Goal: Complete application form

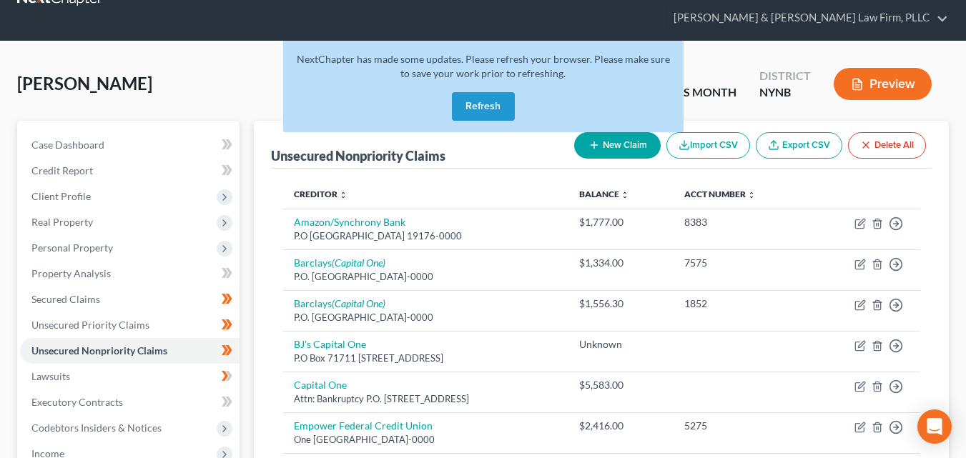
scroll to position [42, 0]
click at [466, 92] on button "Refresh" at bounding box center [483, 106] width 63 height 29
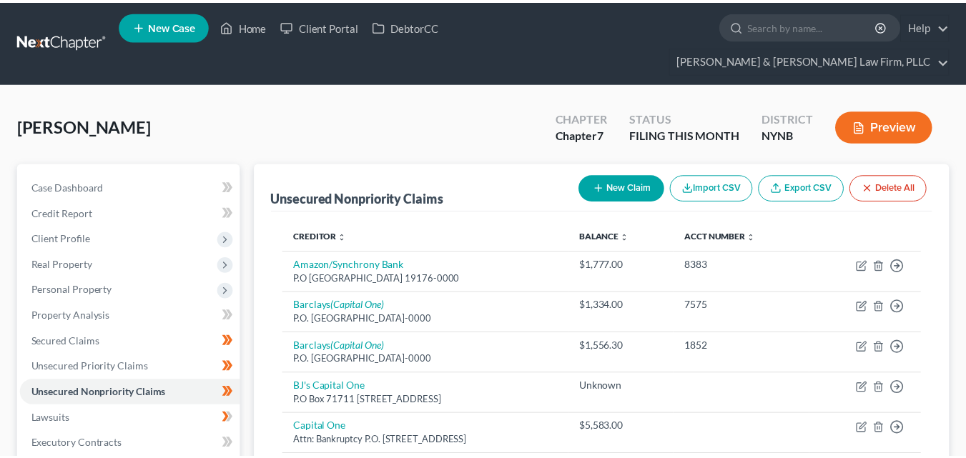
scroll to position [42, 0]
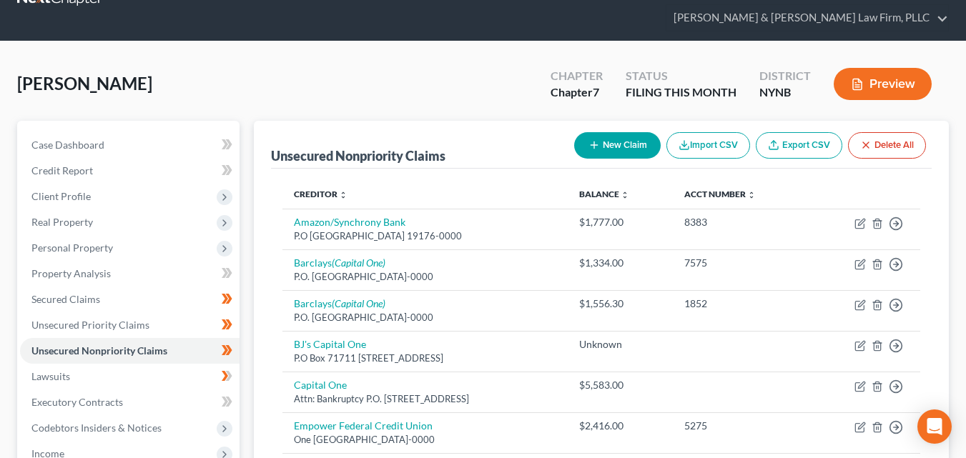
click at [472, 80] on div "[PERSON_NAME] Upgraded Chapter Chapter 7 Status FILING THIS MONTH District NYNB…" at bounding box center [482, 90] width 931 height 62
click at [201, 338] on link "Unsecured Nonpriority Claims" at bounding box center [129, 351] width 219 height 26
click at [172, 441] on span "Income" at bounding box center [129, 454] width 219 height 26
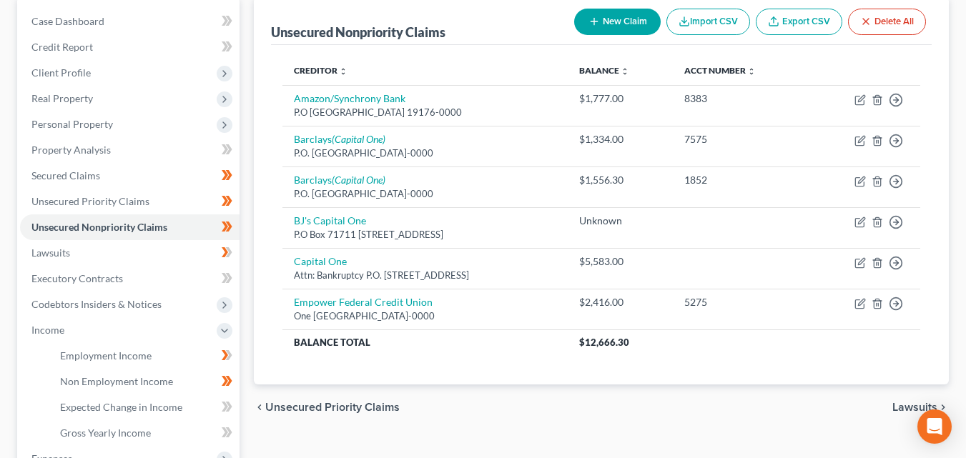
scroll to position [166, 0]
click at [111, 375] on span "Non Employment Income" at bounding box center [116, 381] width 113 height 12
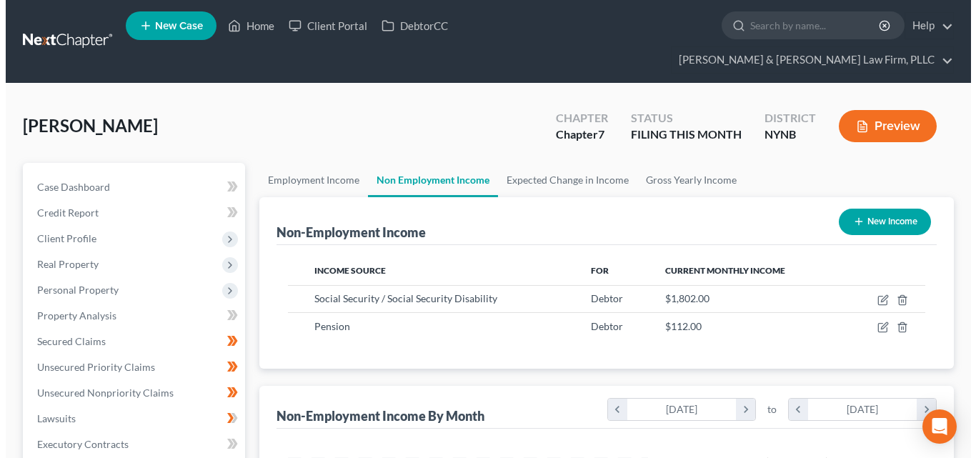
scroll to position [257, 389]
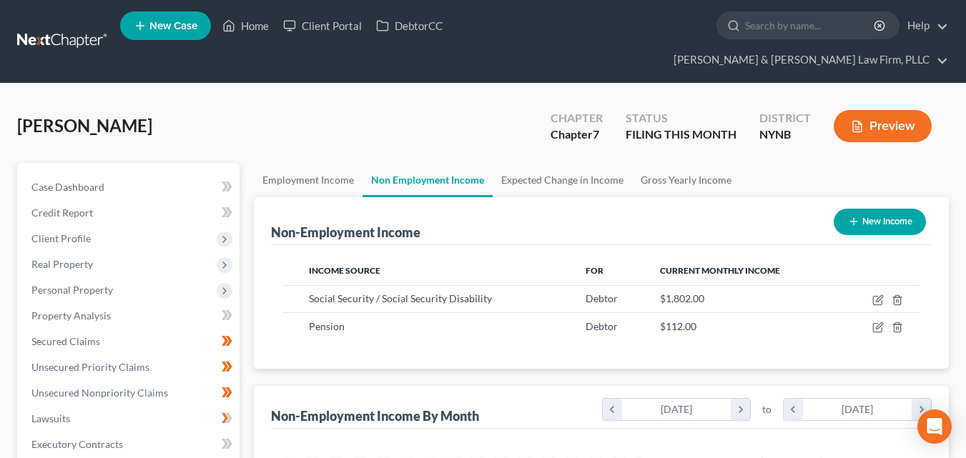
click at [882, 209] on button "New Income" at bounding box center [879, 222] width 92 height 26
select select "0"
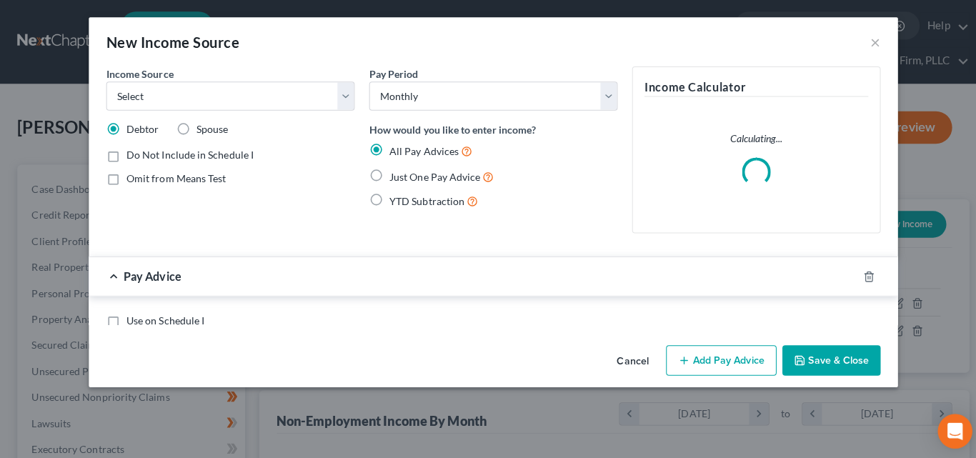
scroll to position [257, 394]
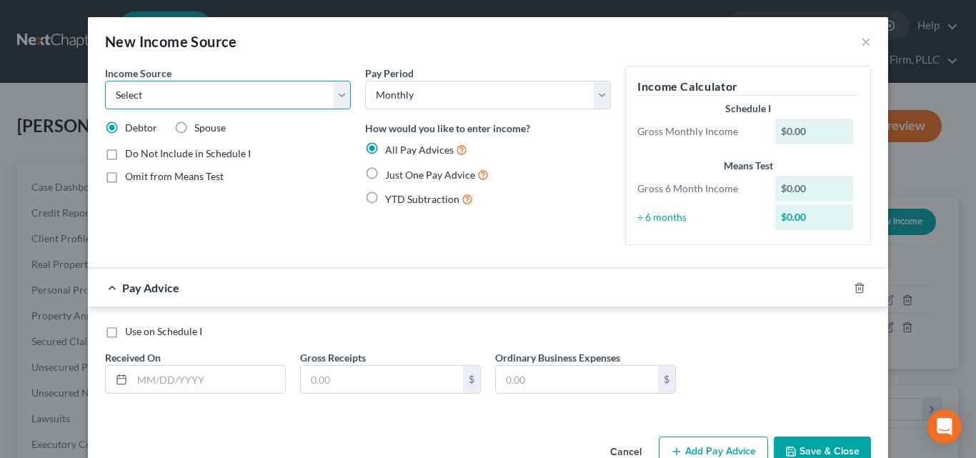
click at [335, 94] on select "Select Unemployment Disability (from employer) Pension Retirement Social Securi…" at bounding box center [228, 95] width 246 height 29
select select "5"
click at [105, 81] on select "Select Unemployment Disability (from employer) Pension Retirement Social Securi…" at bounding box center [228, 95] width 246 height 29
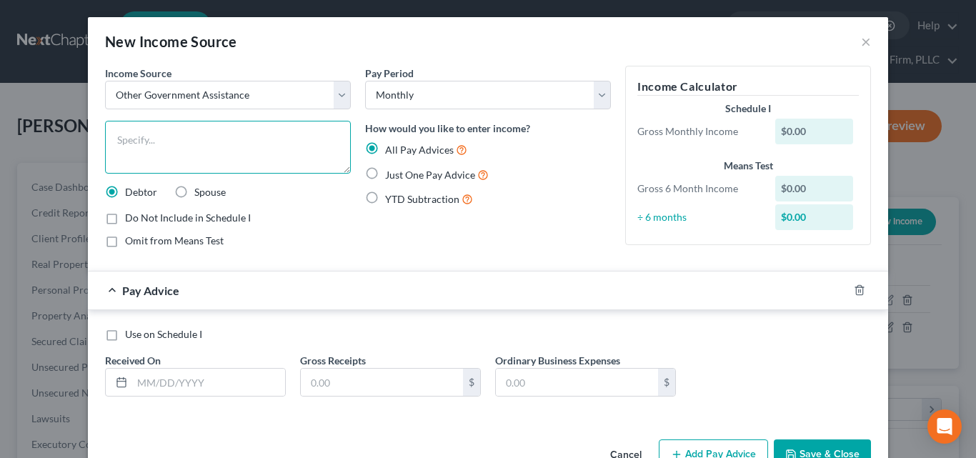
click at [123, 132] on textarea at bounding box center [228, 147] width 246 height 53
type textarea "Food Stamps"
click at [781, 132] on div "$0.00" at bounding box center [815, 132] width 79 height 26
click at [789, 144] on div "$0.00" at bounding box center [815, 132] width 79 height 26
click at [793, 133] on div "$0.00" at bounding box center [815, 132] width 79 height 26
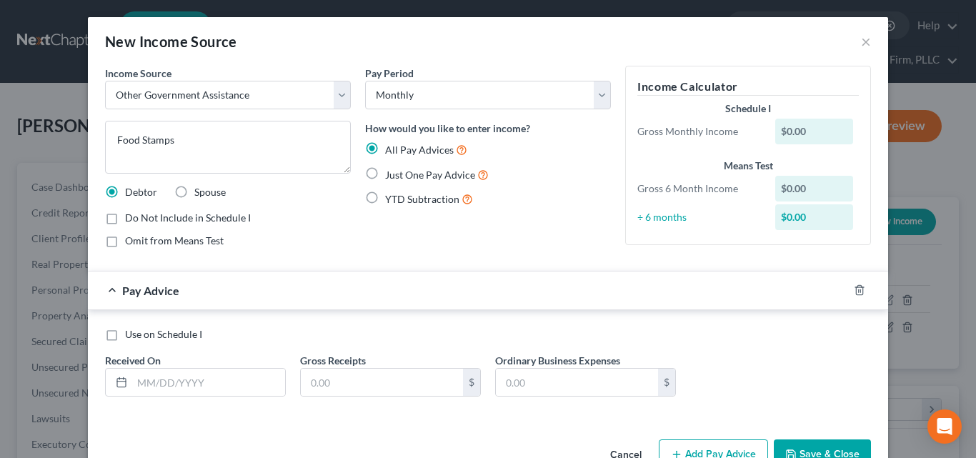
click at [825, 139] on div "$0.00" at bounding box center [815, 132] width 79 height 26
click at [828, 130] on div "$0.00" at bounding box center [815, 132] width 79 height 26
click at [826, 137] on div "$0.00" at bounding box center [815, 132] width 79 height 26
click at [152, 383] on input "text" at bounding box center [208, 382] width 153 height 27
type input "10/1/2025"
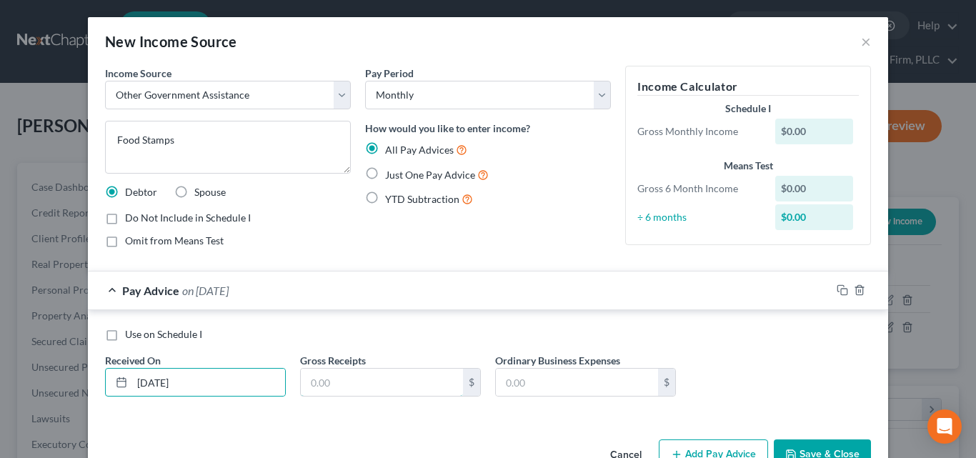
click at [329, 390] on input "text" at bounding box center [382, 382] width 162 height 27
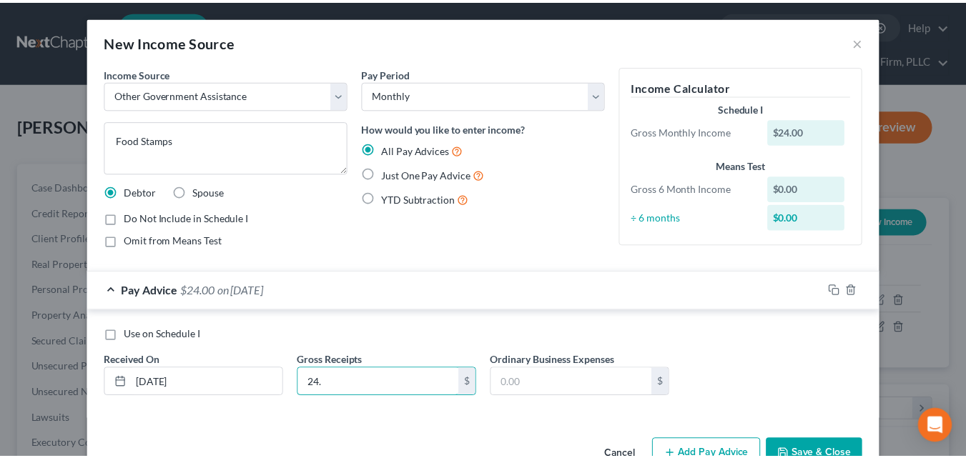
scroll to position [39, 0]
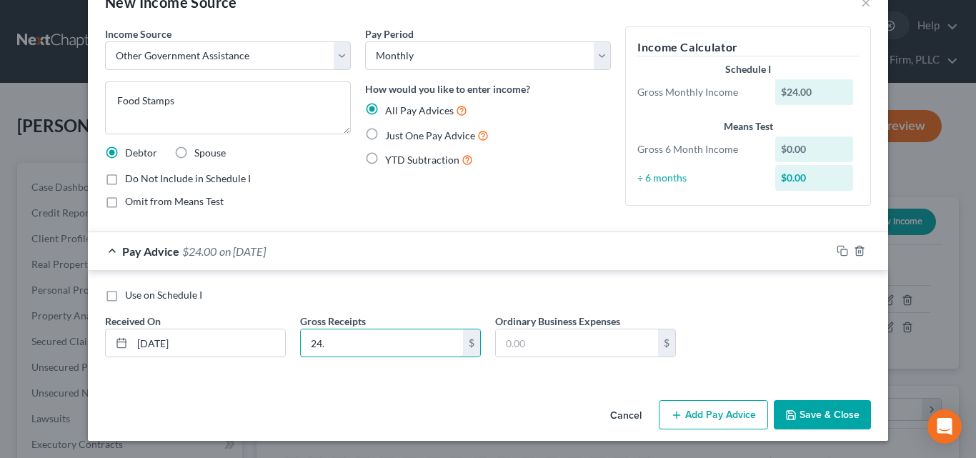
type input "24."
click at [837, 421] on button "Save & Close" at bounding box center [822, 415] width 97 height 30
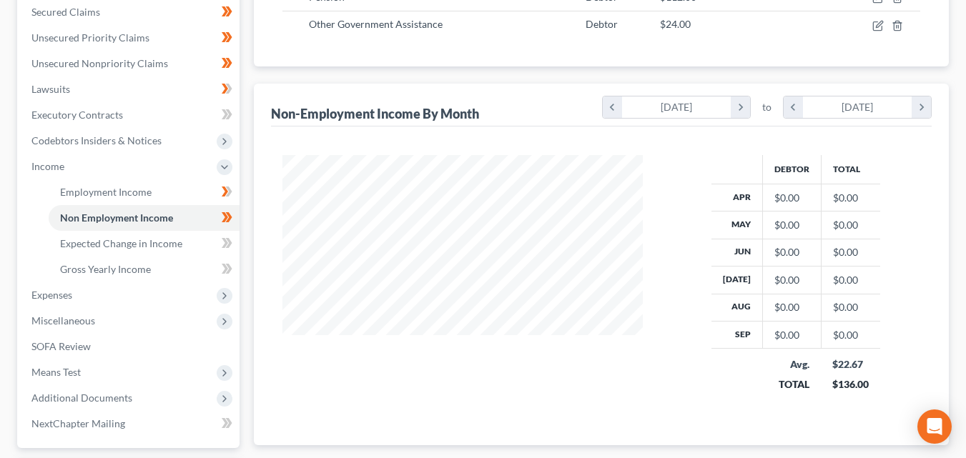
scroll to position [335, 0]
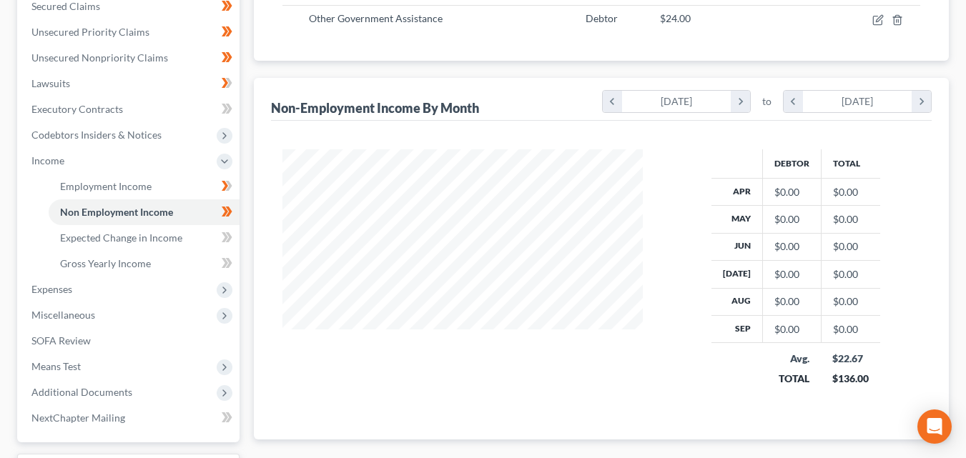
click at [51, 277] on span "Expenses" at bounding box center [129, 290] width 219 height 26
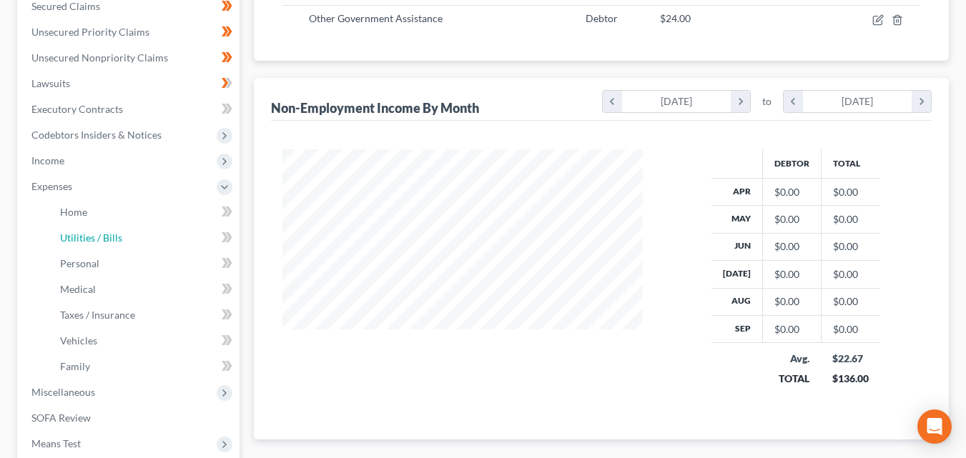
click at [82, 225] on link "Utilities / Bills" at bounding box center [144, 238] width 191 height 26
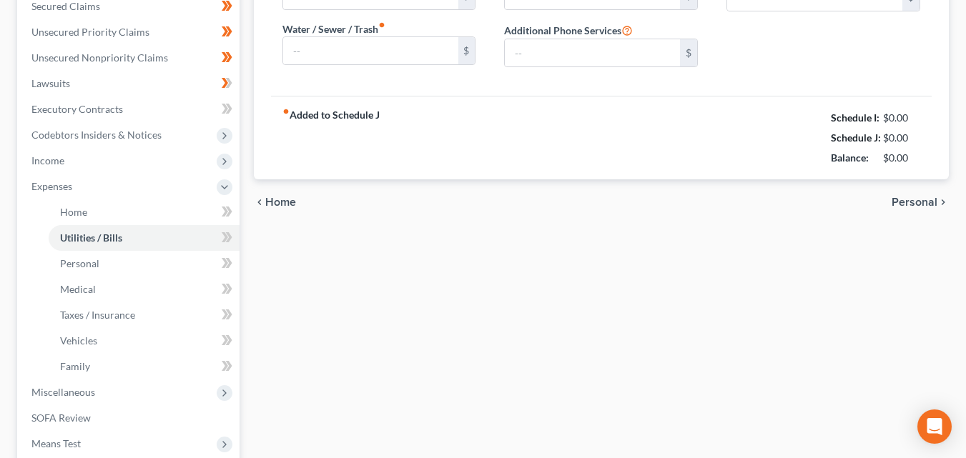
scroll to position [164, 0]
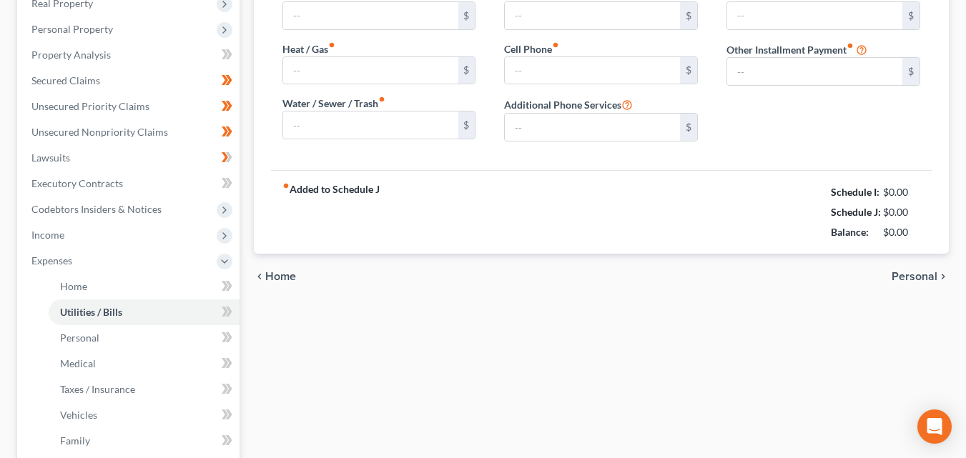
type input "266.00"
type input "0.00"
type input "35.00"
type input "30.00"
type input "0.00"
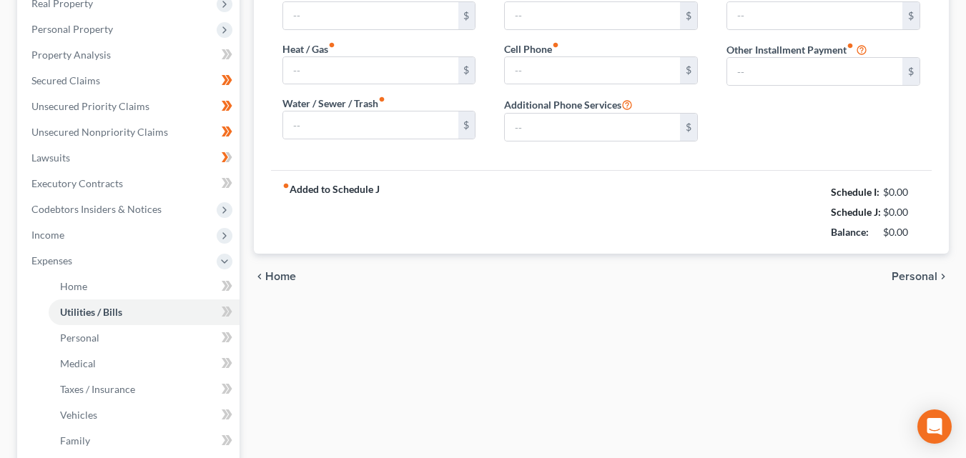
type input "0.00"
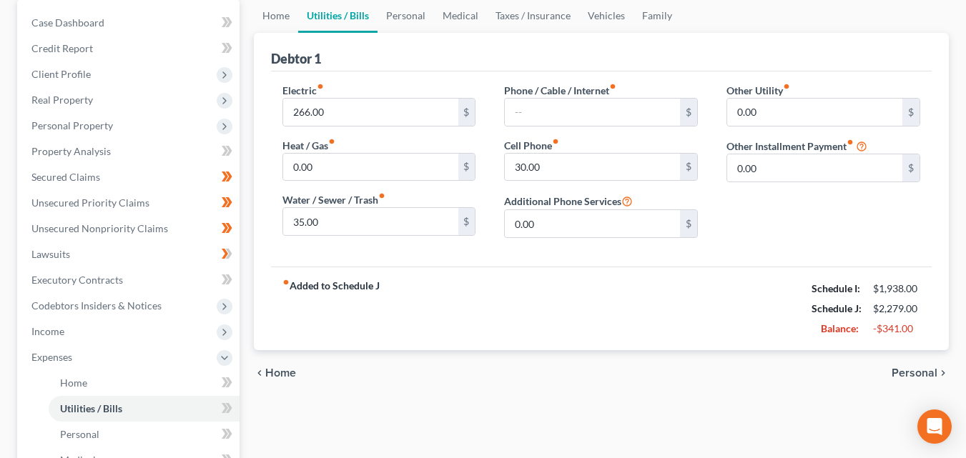
scroll to position [0, 0]
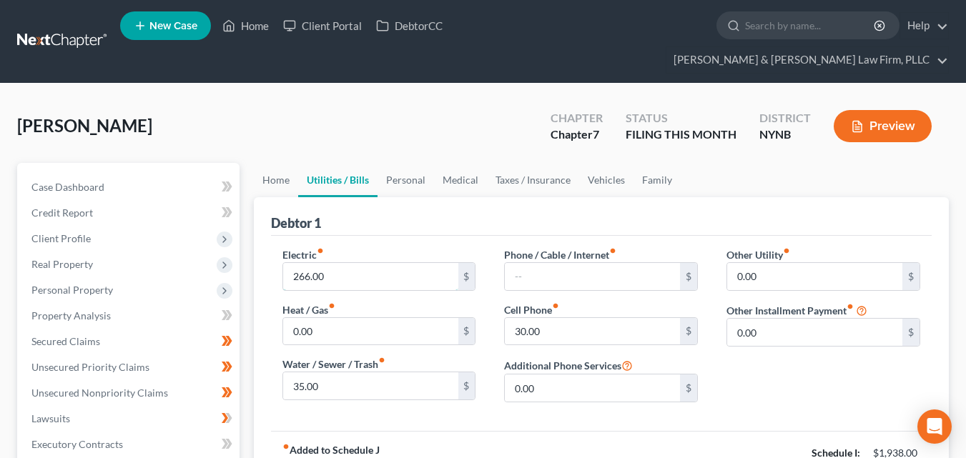
click at [375, 263] on input "266.00" at bounding box center [370, 276] width 175 height 27
type input "250."
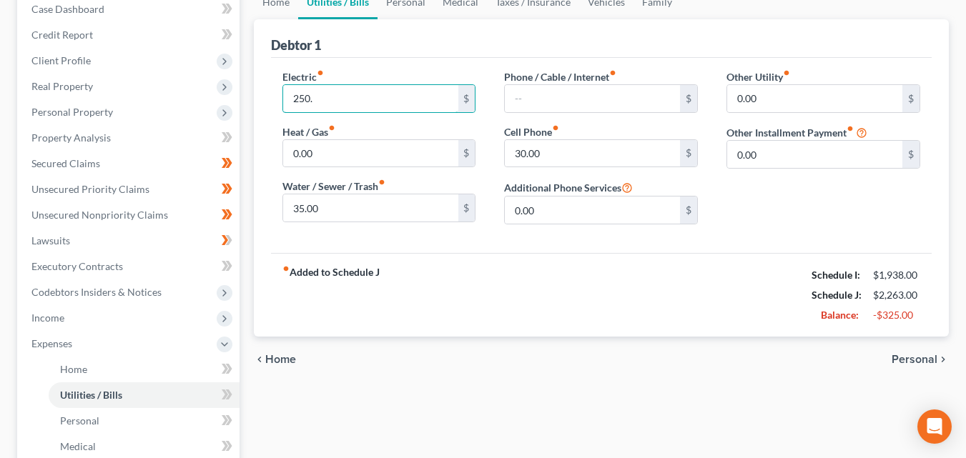
scroll to position [174, 0]
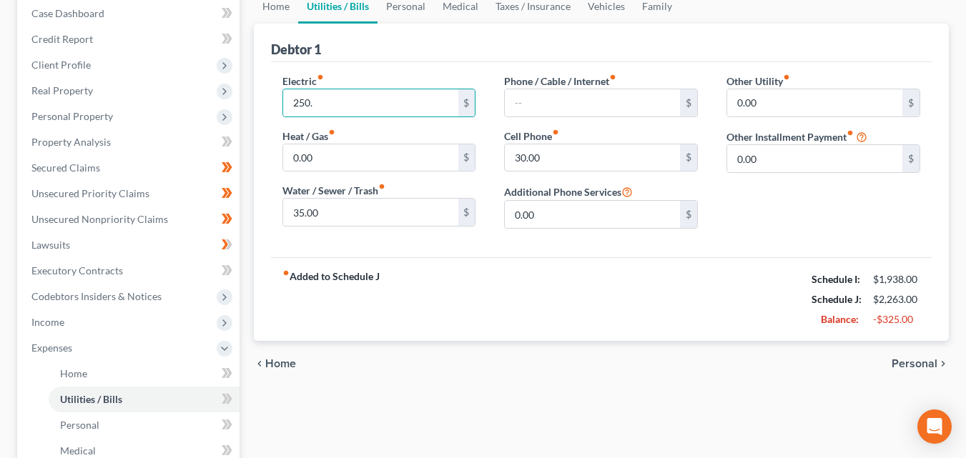
click at [914, 358] on span "Personal" at bounding box center [914, 363] width 46 height 11
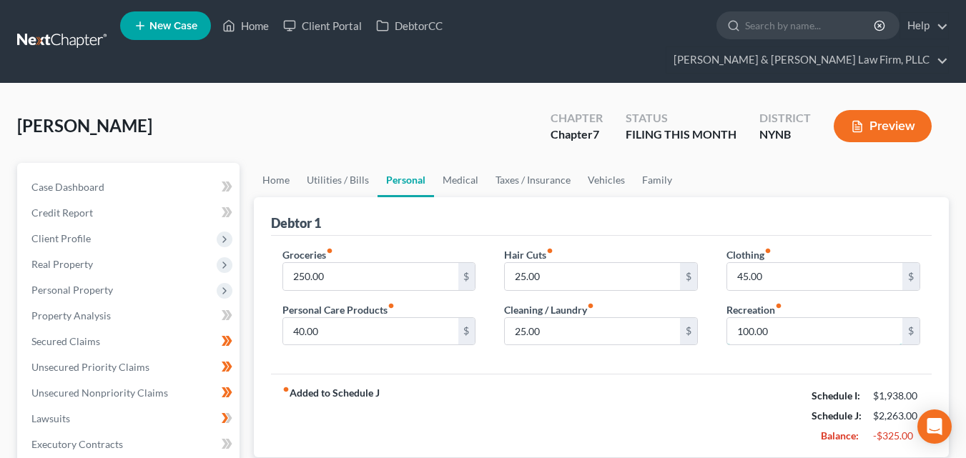
click at [823, 318] on input "100.00" at bounding box center [814, 331] width 175 height 27
type input "75.00"
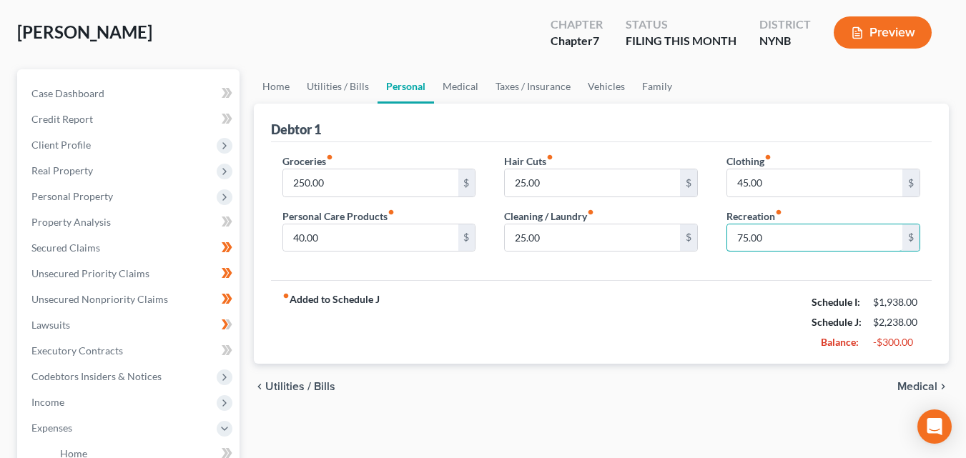
scroll to position [95, 0]
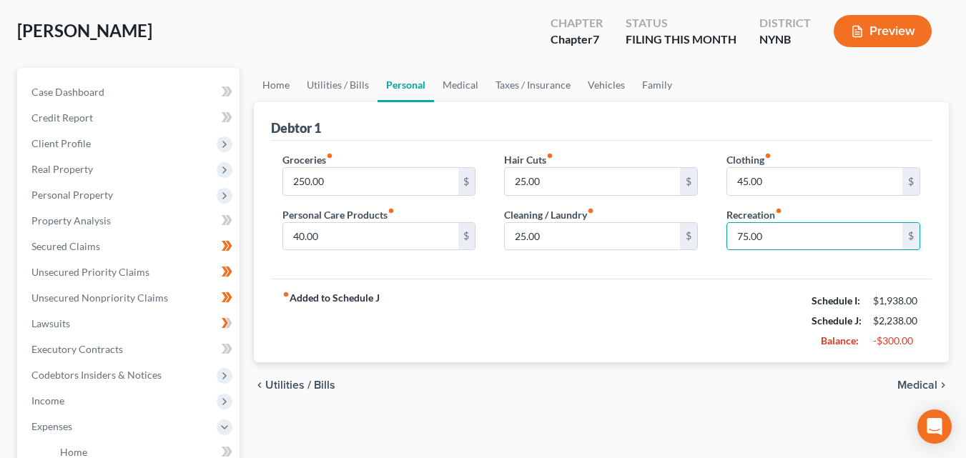
click at [918, 380] on span "Medical" at bounding box center [917, 385] width 40 height 11
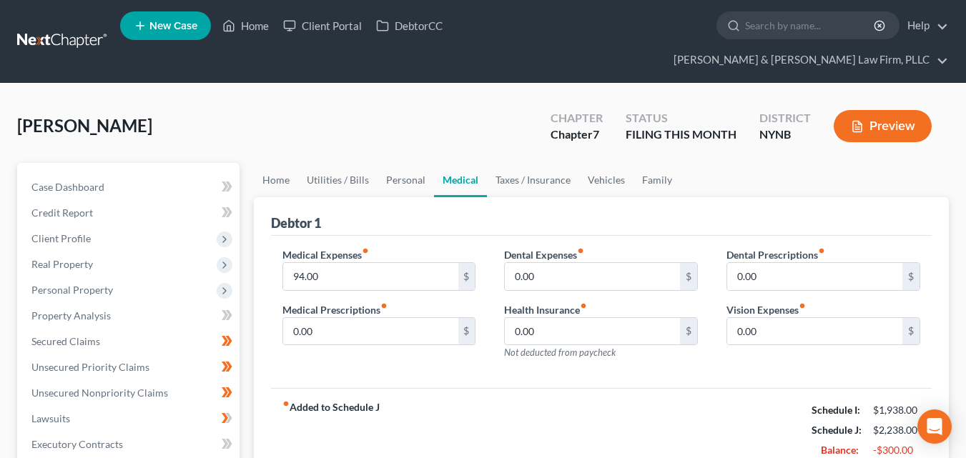
scroll to position [49, 0]
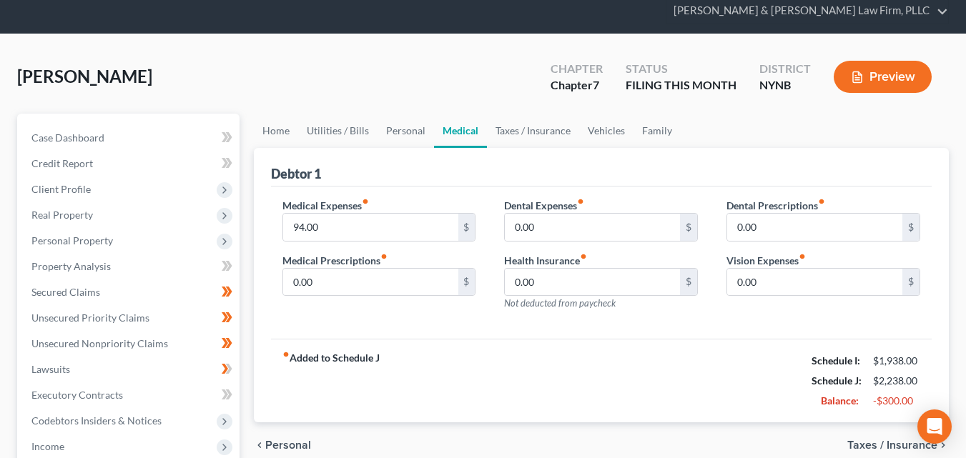
click at [869, 440] on span "Taxes / Insurance" at bounding box center [892, 445] width 90 height 11
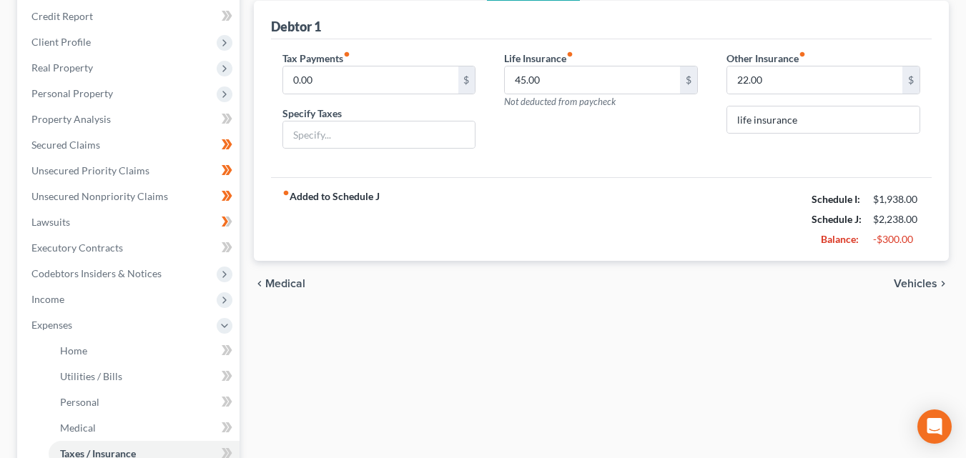
scroll to position [198, 0]
click at [918, 277] on span "Vehicles" at bounding box center [916, 282] width 44 height 11
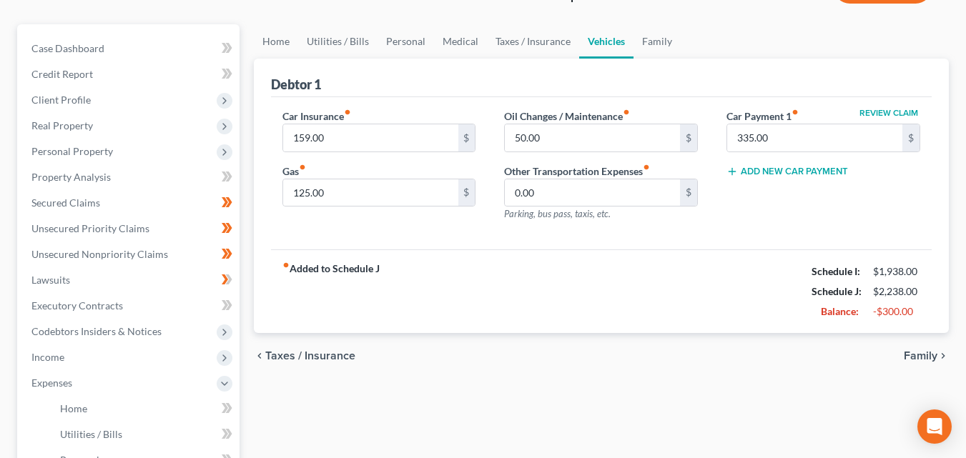
scroll to position [143, 0]
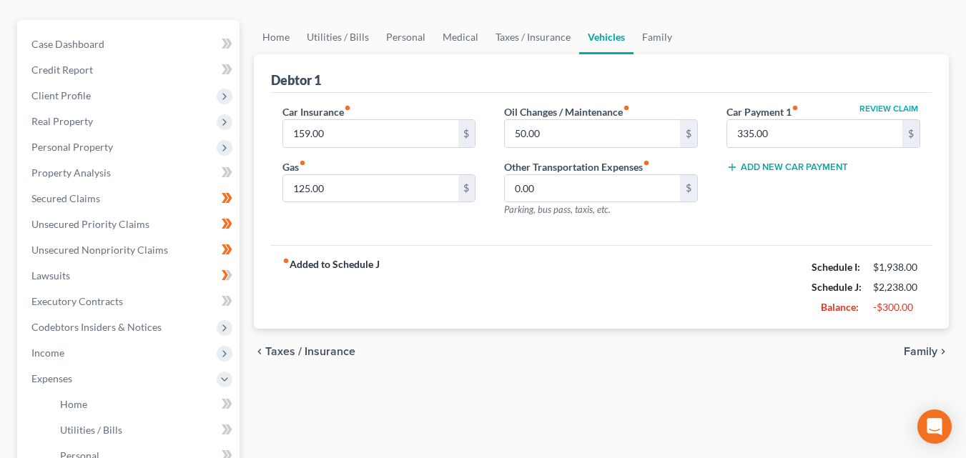
click at [918, 346] on span "Family" at bounding box center [921, 351] width 34 height 11
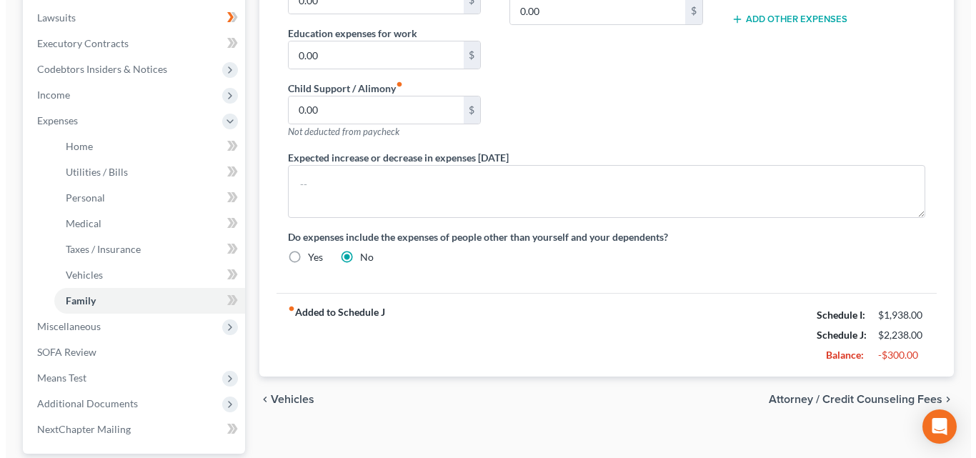
scroll to position [432, 0]
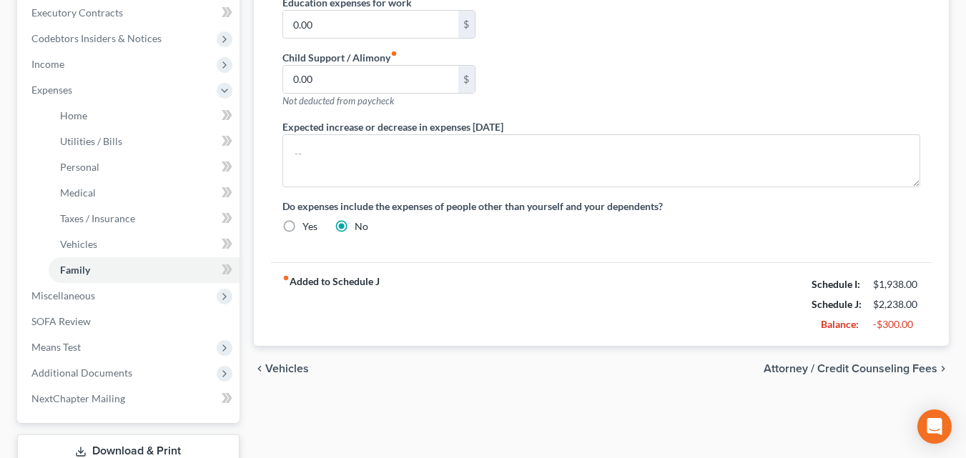
click at [871, 363] on span "Attorney / Credit Counseling Fees" at bounding box center [850, 368] width 174 height 11
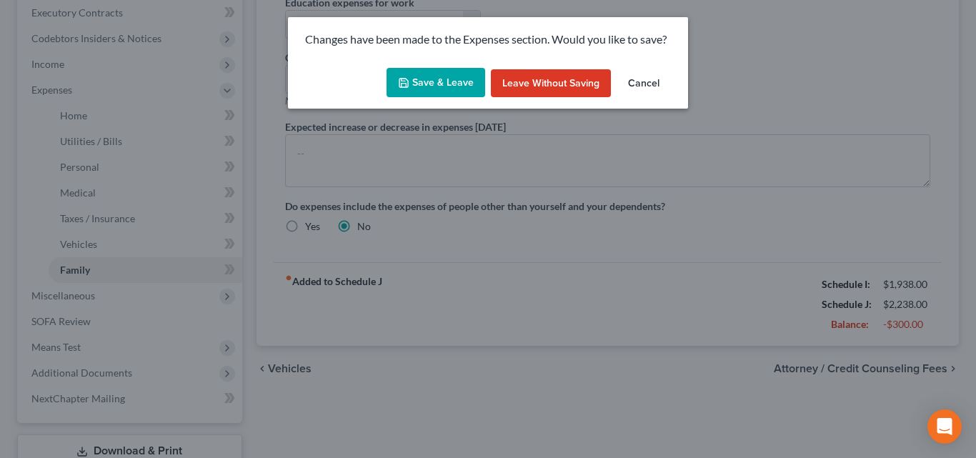
click at [432, 93] on button "Save & Leave" at bounding box center [436, 83] width 99 height 30
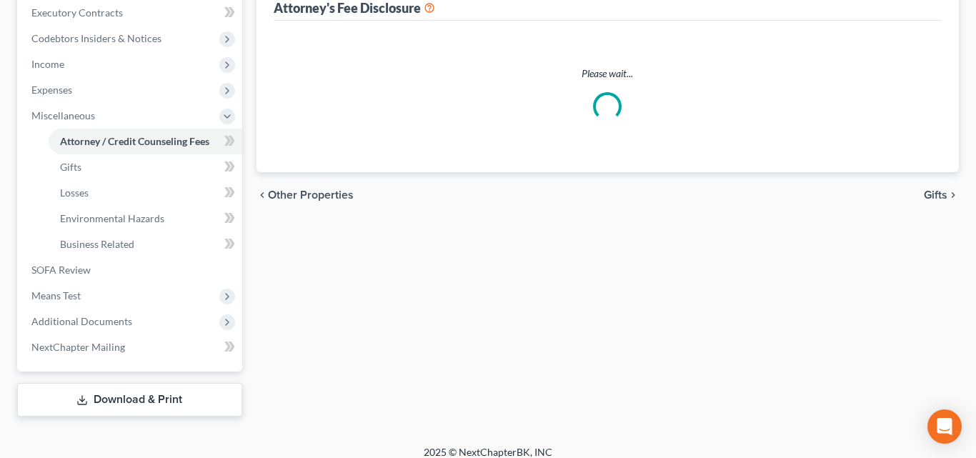
select select "0"
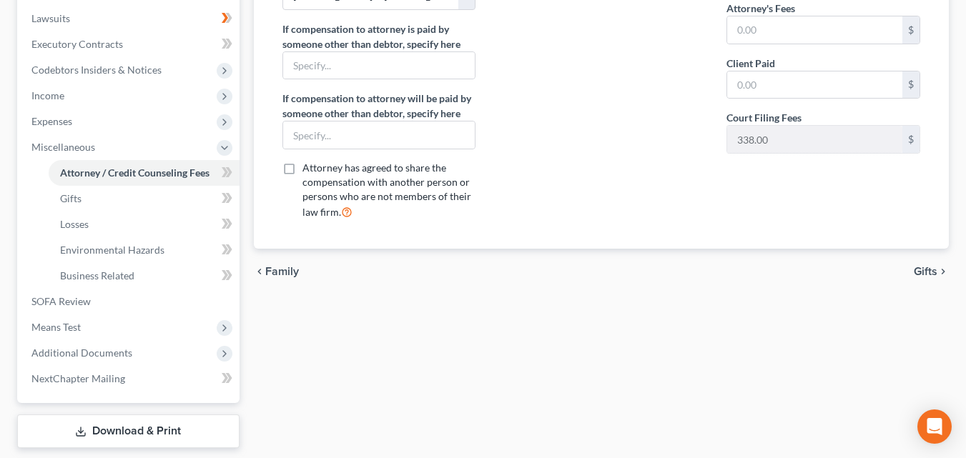
scroll to position [399, 0]
click at [237, 316] on span "Means Test" at bounding box center [129, 329] width 219 height 26
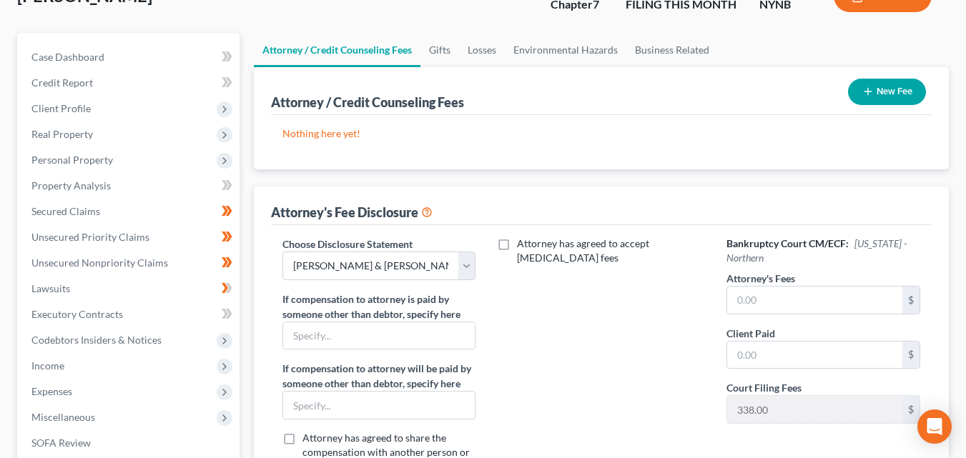
scroll to position [0, 0]
